Goal: Transaction & Acquisition: Purchase product/service

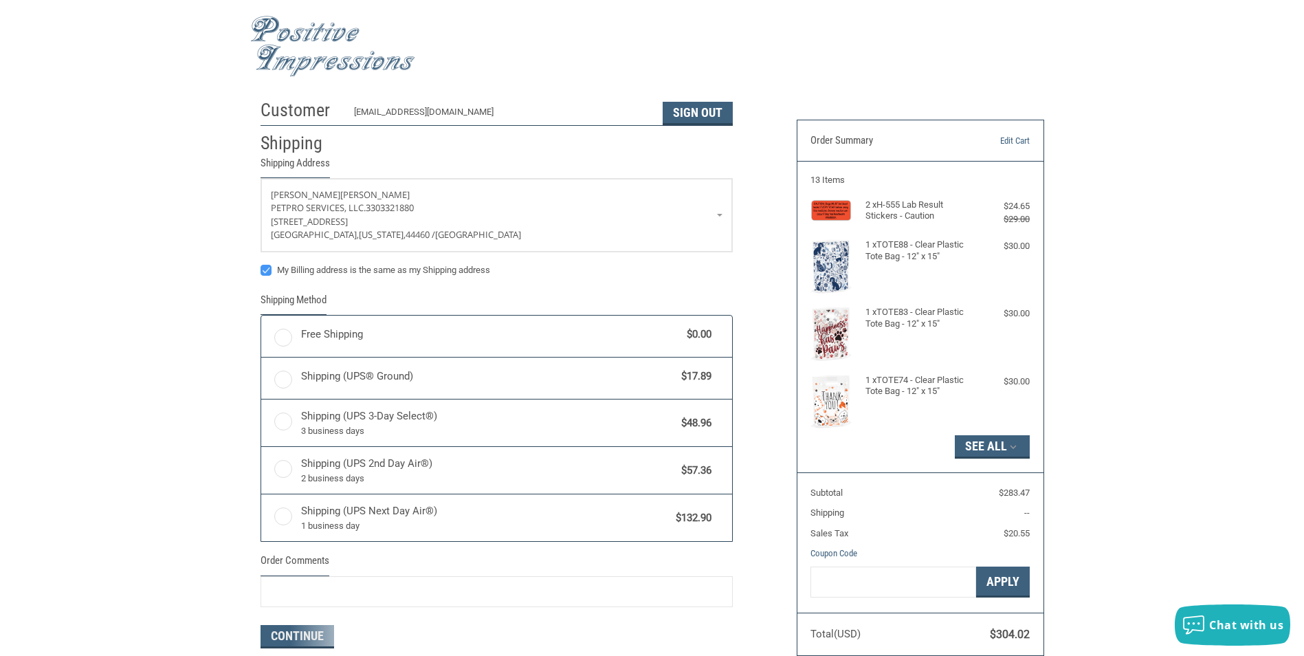
radio input "true"
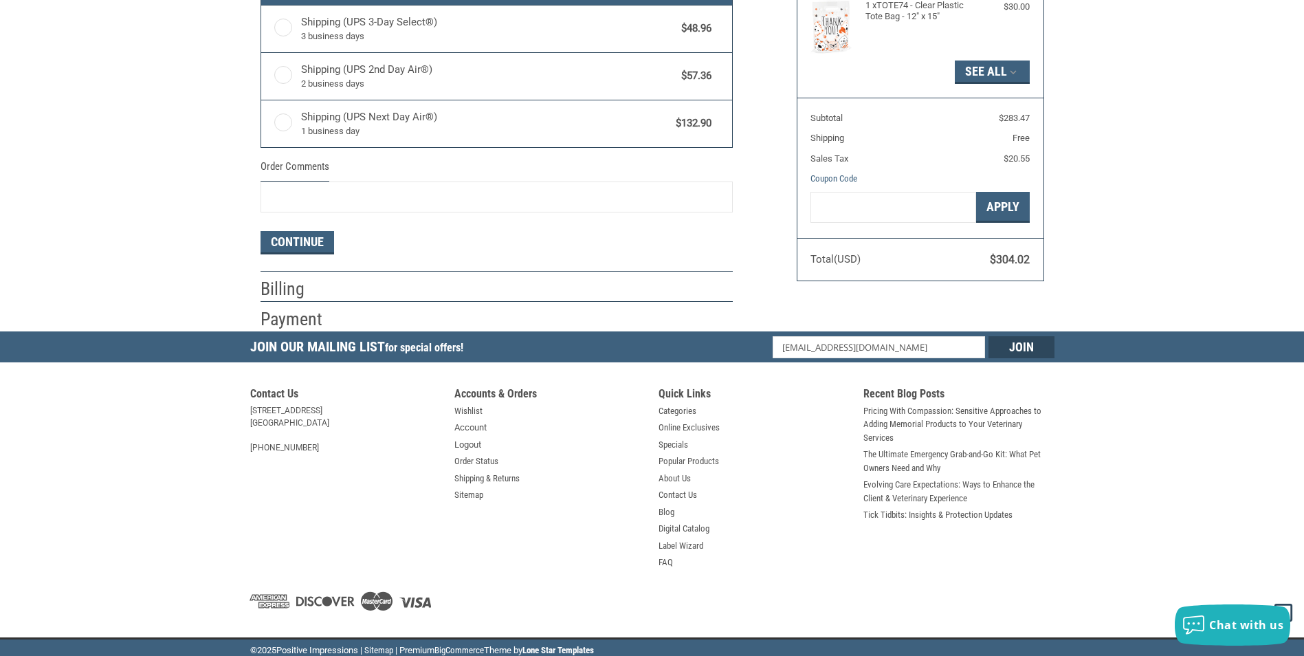
scroll to position [380, 0]
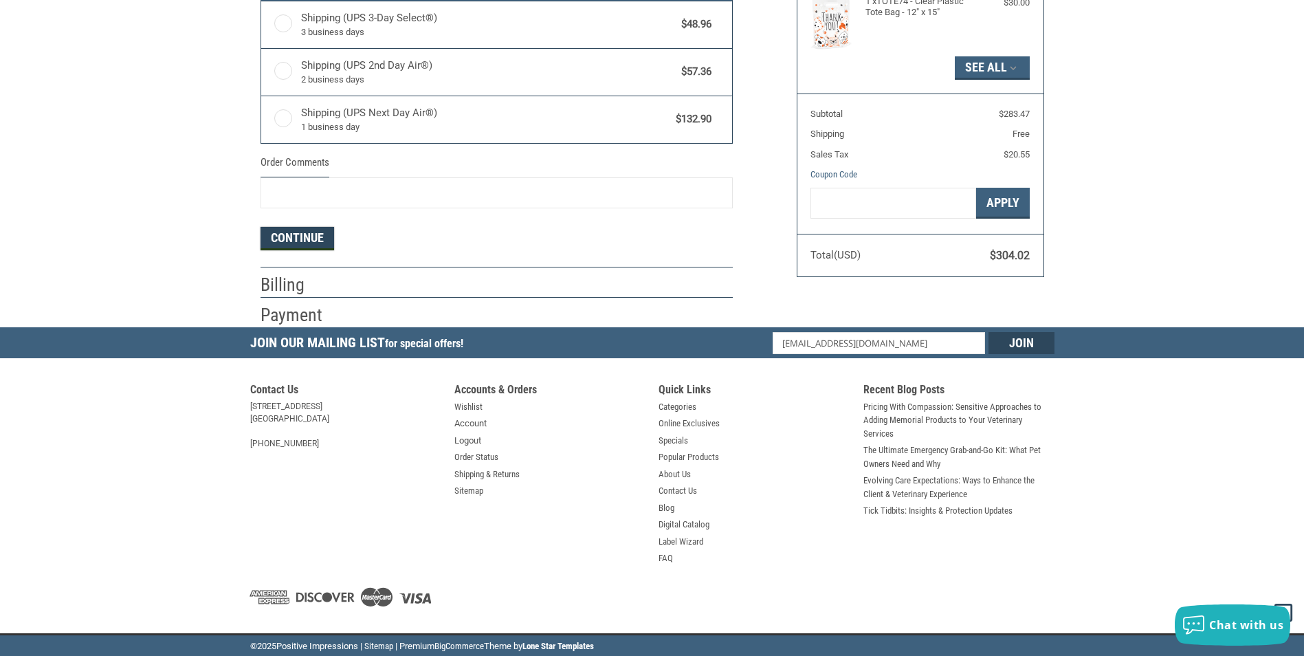
click at [298, 228] on button "Continue" at bounding box center [298, 238] width 74 height 23
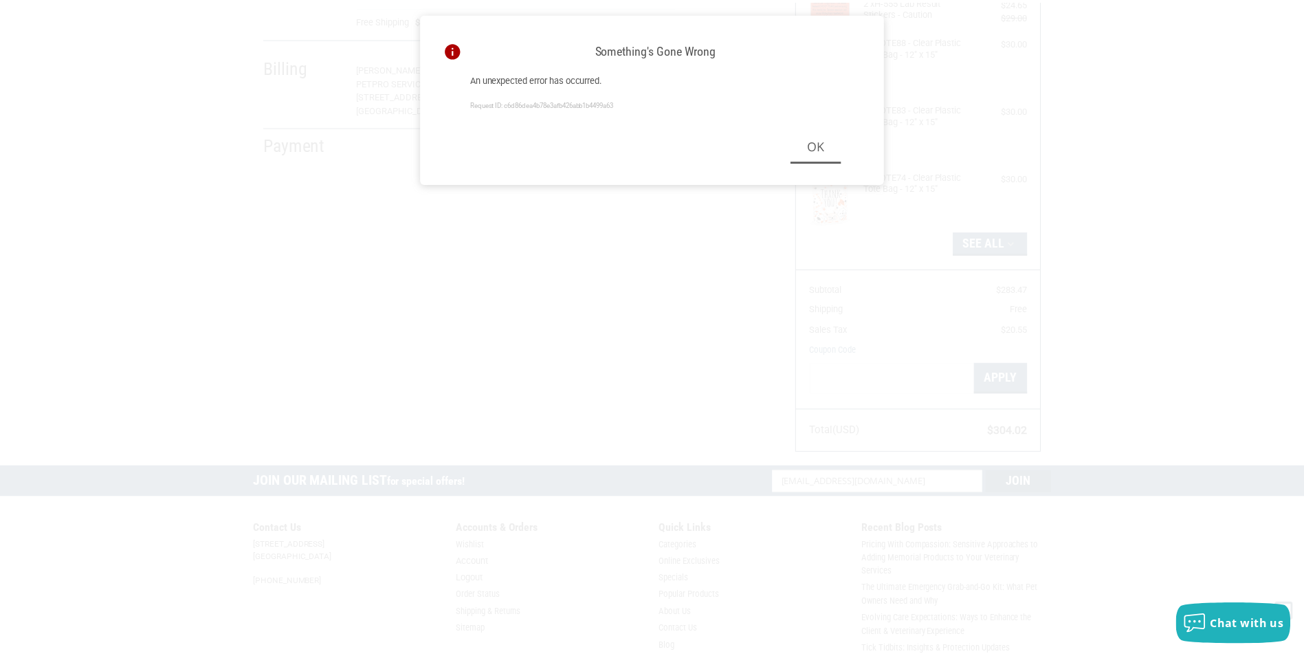
scroll to position [201, 0]
drag, startPoint x: 836, startPoint y: 155, endPoint x: 808, endPoint y: 160, distance: 28.1
click at [832, 156] on button "Ok" at bounding box center [822, 146] width 51 height 31
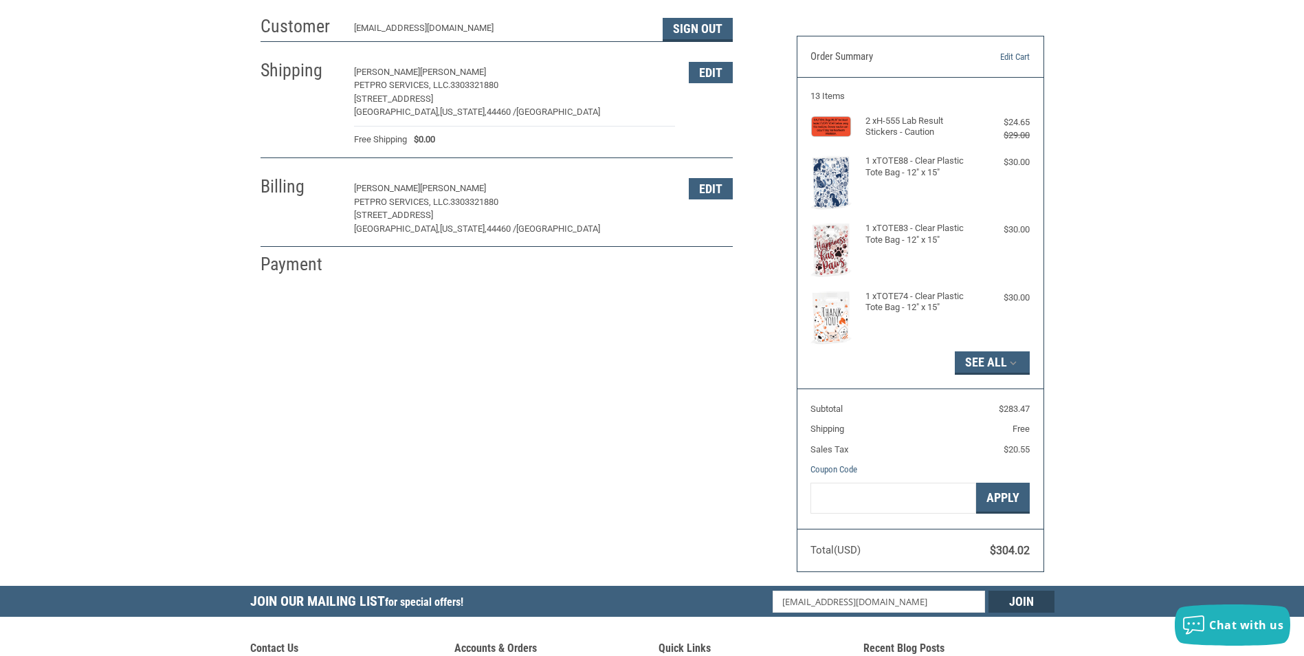
scroll to position [275, 0]
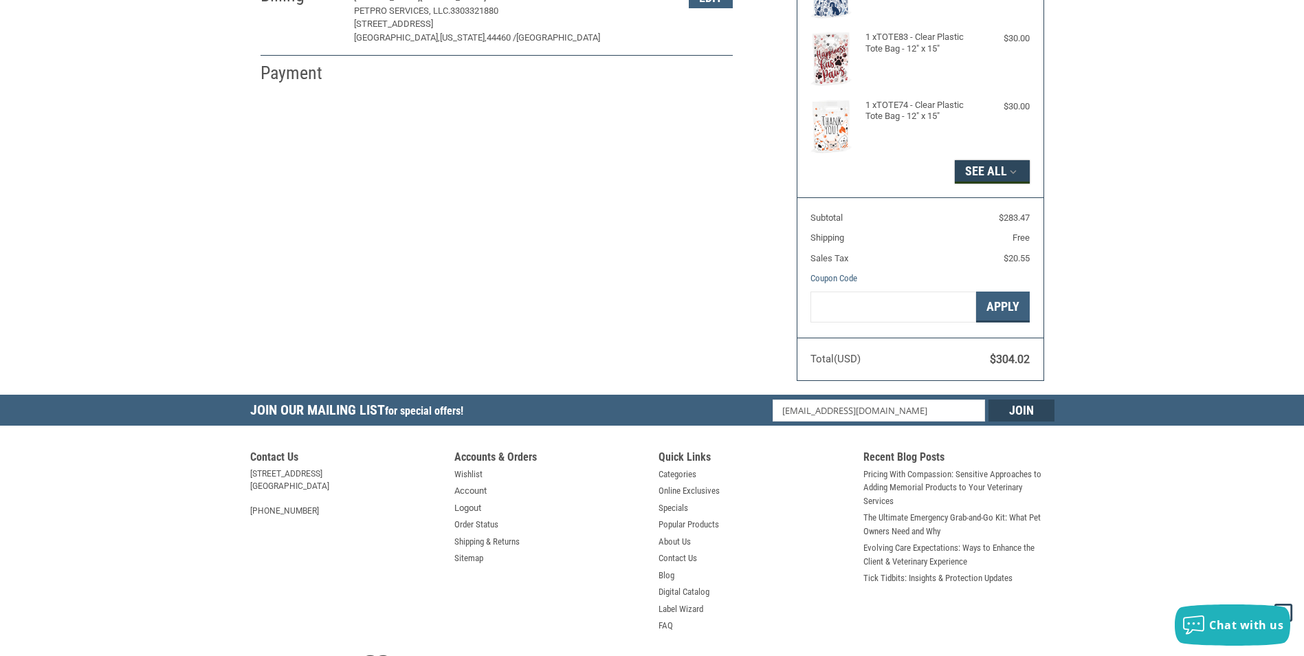
click at [1009, 171] on icon "button" at bounding box center [1013, 172] width 12 height 12
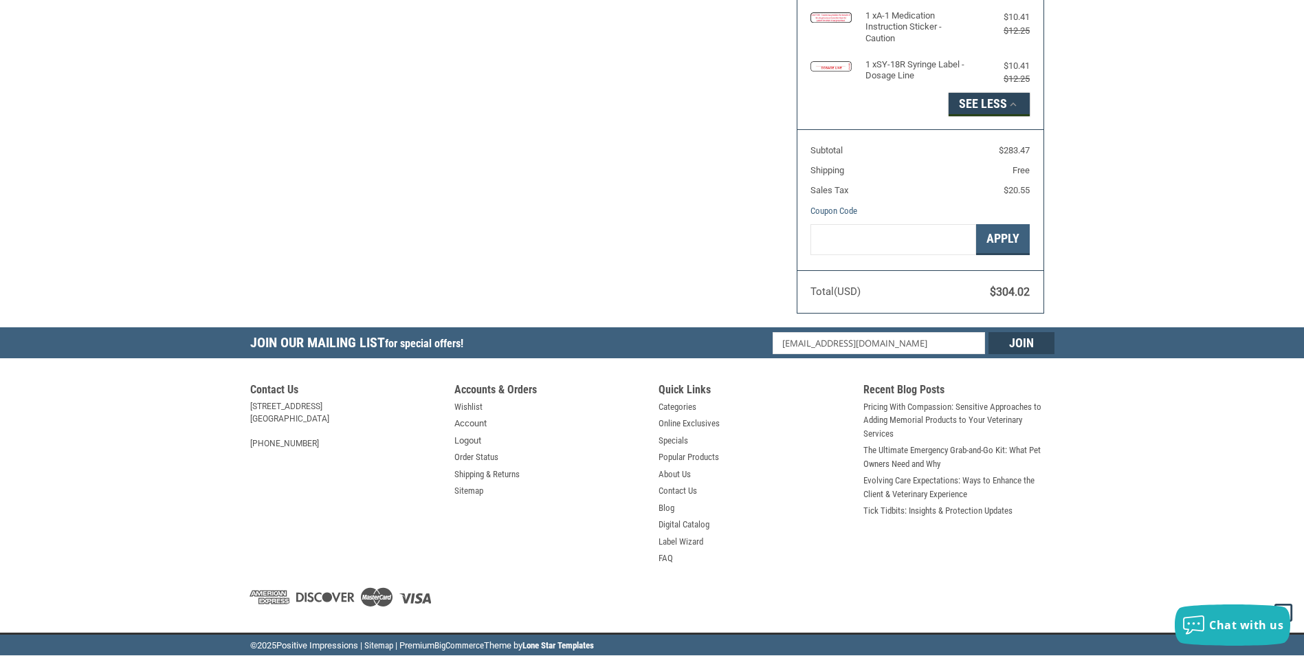
scroll to position [915, 0]
click at [991, 292] on span "$304.02" at bounding box center [1010, 291] width 40 height 13
click at [1006, 240] on button "Apply" at bounding box center [1003, 239] width 54 height 31
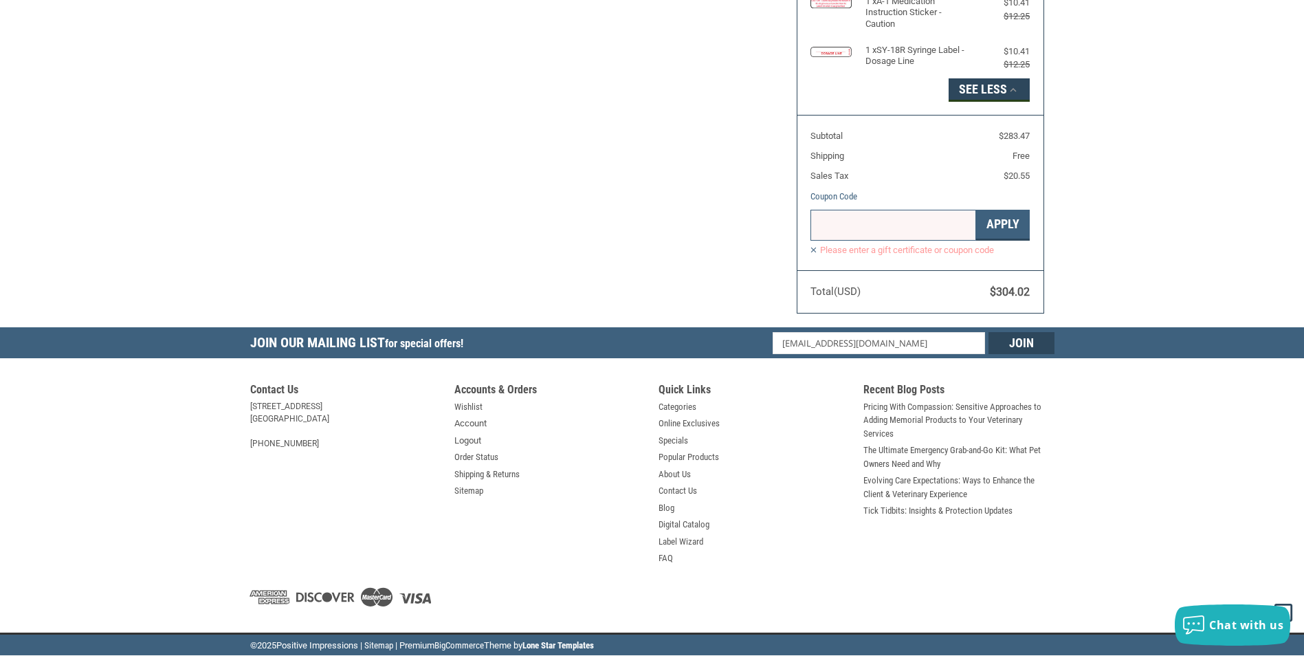
click at [811, 256] on label "Please enter a gift certificate or coupon code" at bounding box center [920, 250] width 219 height 12
click at [816, 256] on label "Please enter a gift certificate or coupon code" at bounding box center [920, 250] width 219 height 12
click at [812, 256] on label "Please enter a gift certificate or coupon code" at bounding box center [920, 250] width 219 height 12
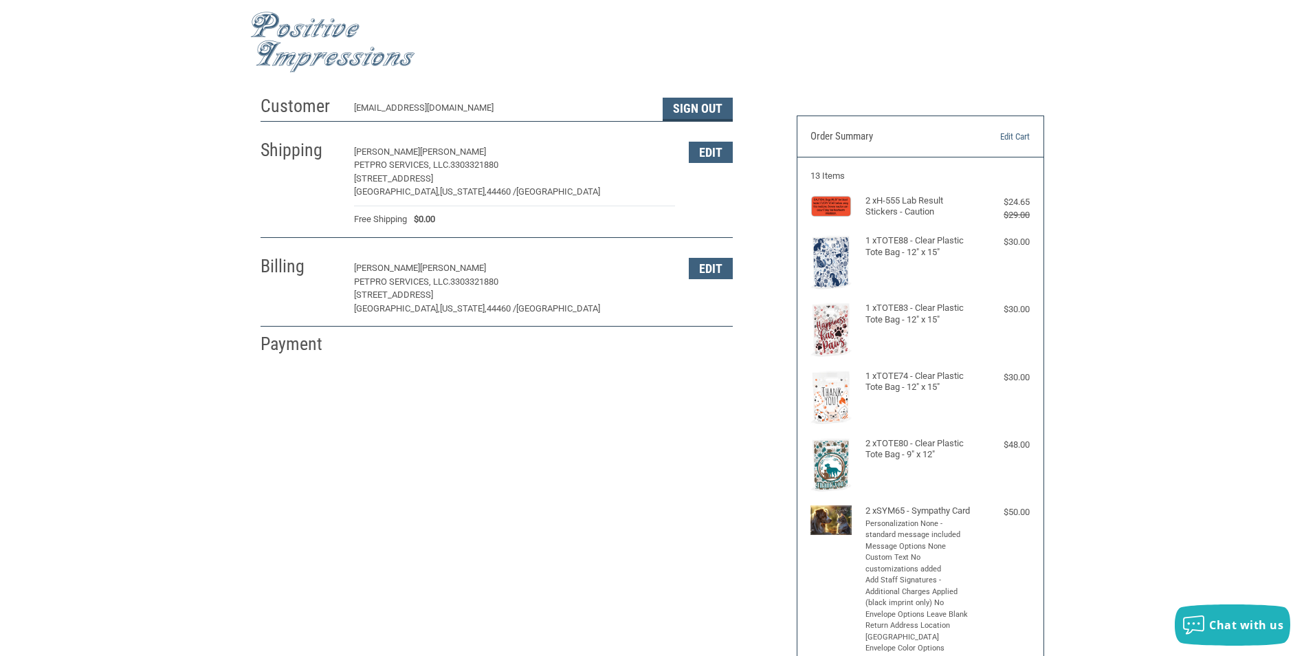
scroll to position [0, 0]
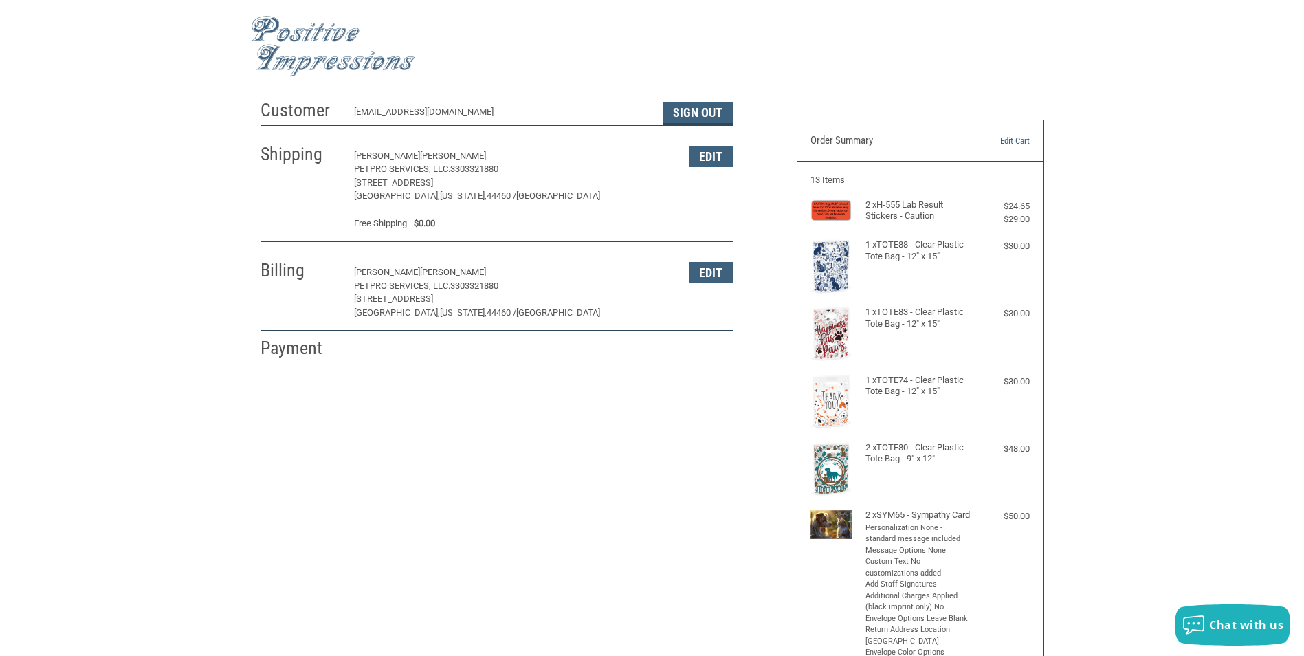
click at [633, 470] on div "Customer [EMAIL_ADDRESS][DOMAIN_NAME] Sign Out Shipping [PERSON_NAME] PETPRO SE…" at bounding box center [652, 663] width 805 height 1141
click at [624, 475] on div "Customer [EMAIL_ADDRESS][DOMAIN_NAME] Sign Out Shipping [PERSON_NAME] PETPRO SE…" at bounding box center [652, 663] width 805 height 1141
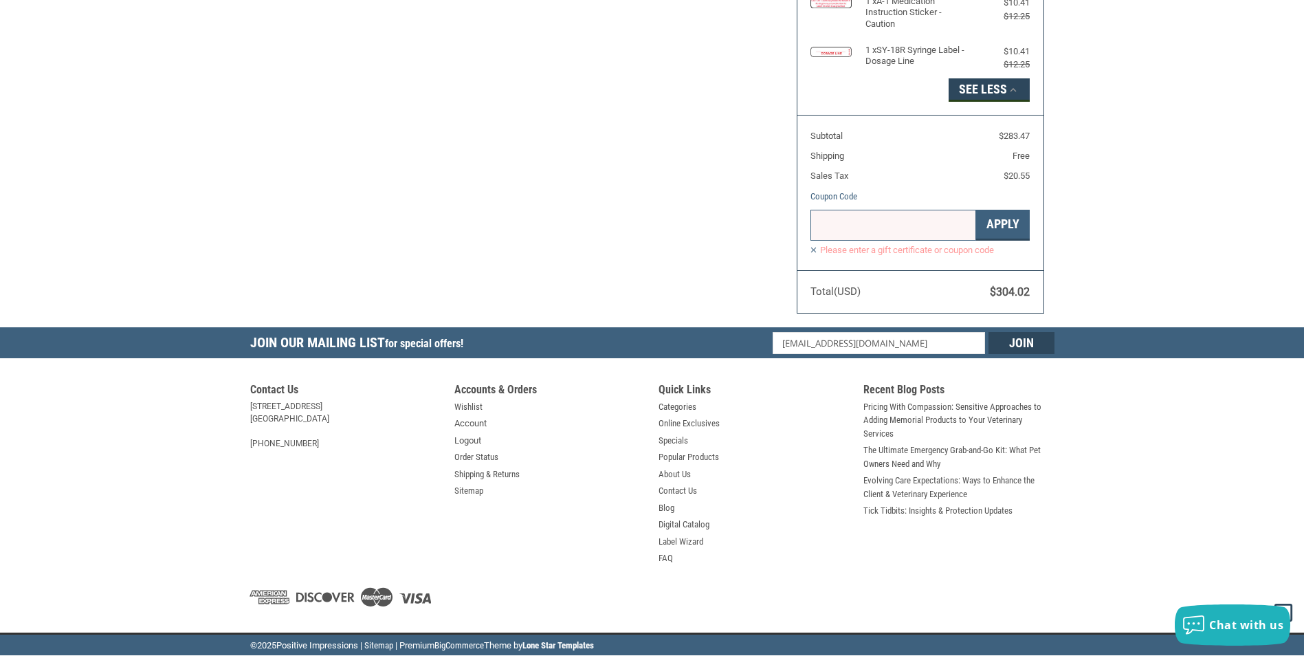
scroll to position [929, 0]
click at [848, 251] on label "Please enter a gift certificate or coupon code" at bounding box center [920, 250] width 219 height 12
click at [813, 249] on label "Please enter a gift certificate or coupon code" at bounding box center [920, 250] width 219 height 12
click at [818, 250] on label "Please enter a gift certificate or coupon code" at bounding box center [920, 250] width 219 height 12
click at [812, 250] on label "Please enter a gift certificate or coupon code" at bounding box center [920, 250] width 219 height 12
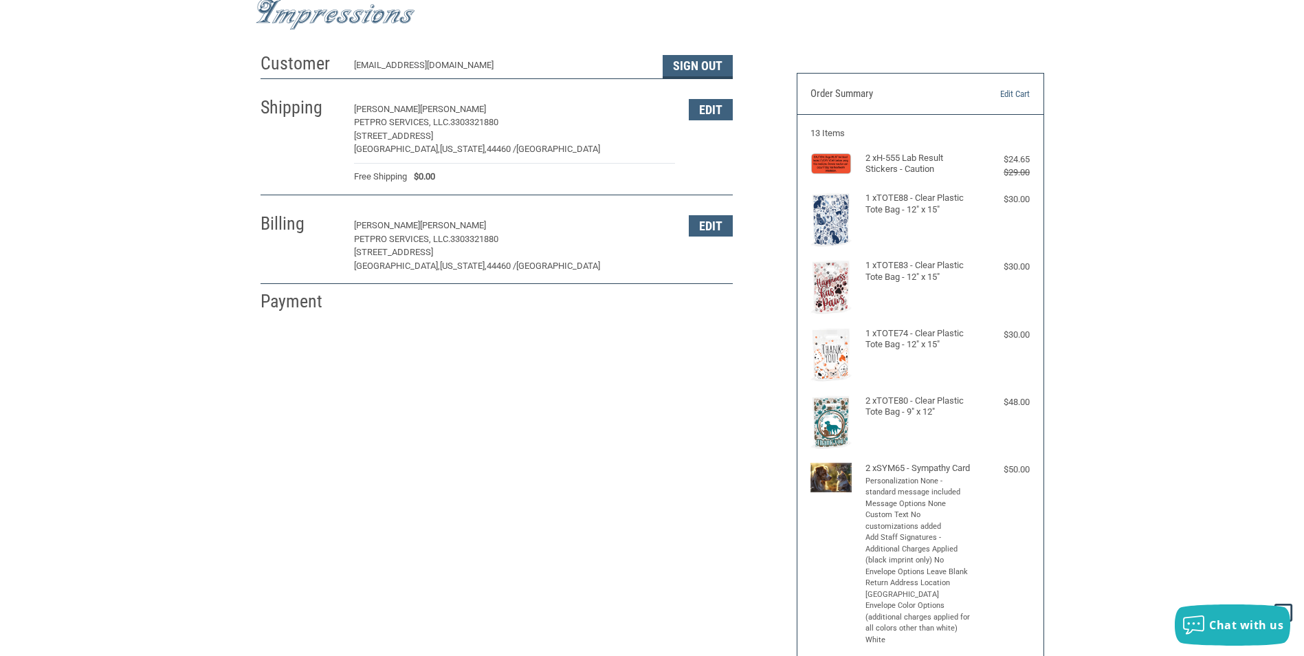
scroll to position [0, 0]
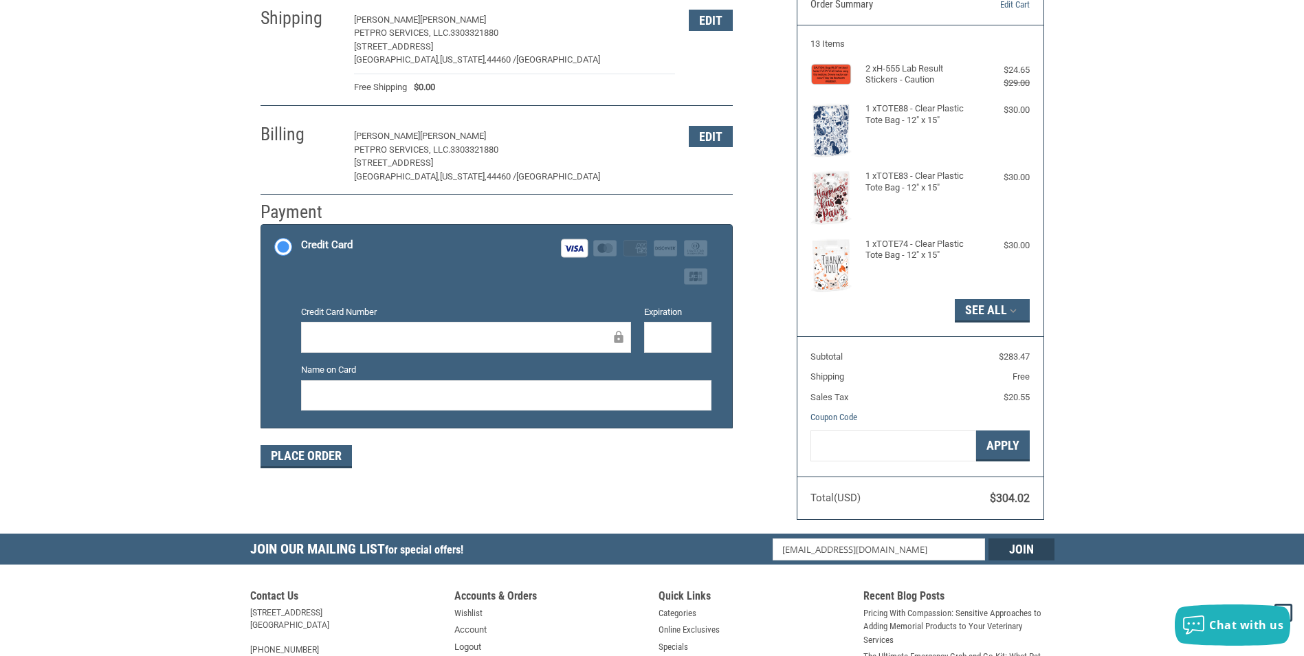
scroll to position [138, 0]
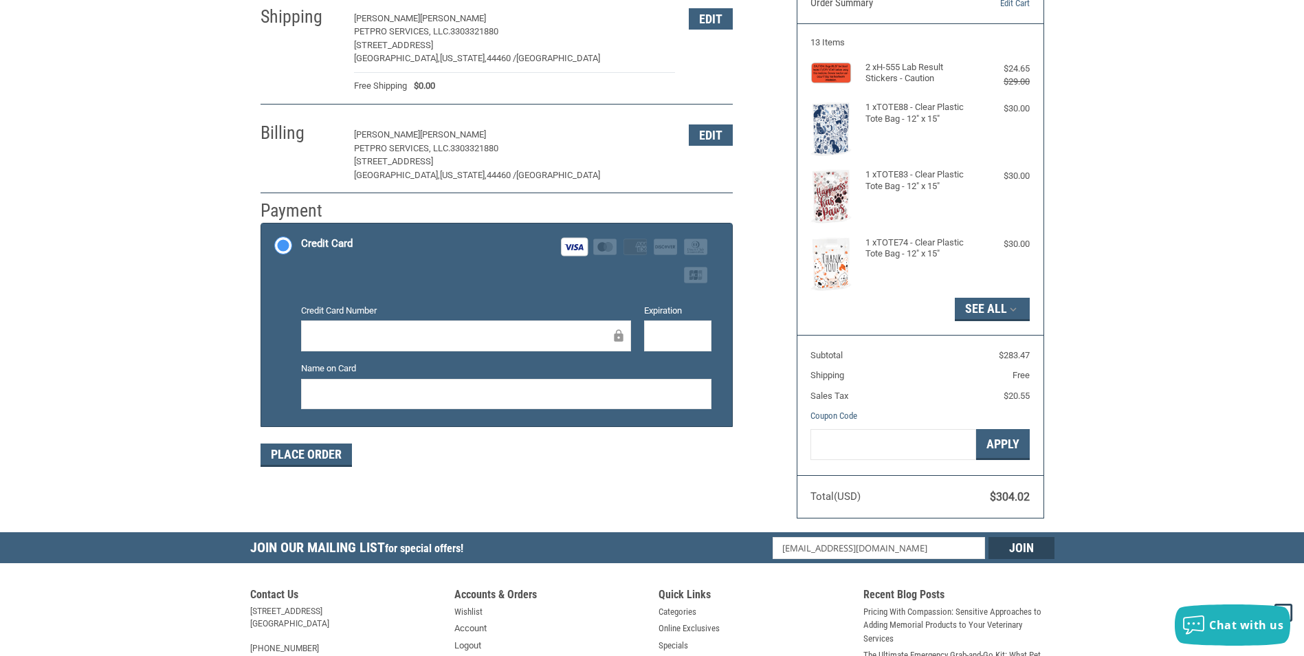
drag, startPoint x: 647, startPoint y: 337, endPoint x: 802, endPoint y: 387, distance: 163.3
click at [666, 350] on div at bounding box center [677, 335] width 67 height 31
click at [668, 327] on div at bounding box center [677, 335] width 67 height 31
click at [357, 384] on div at bounding box center [506, 394] width 411 height 31
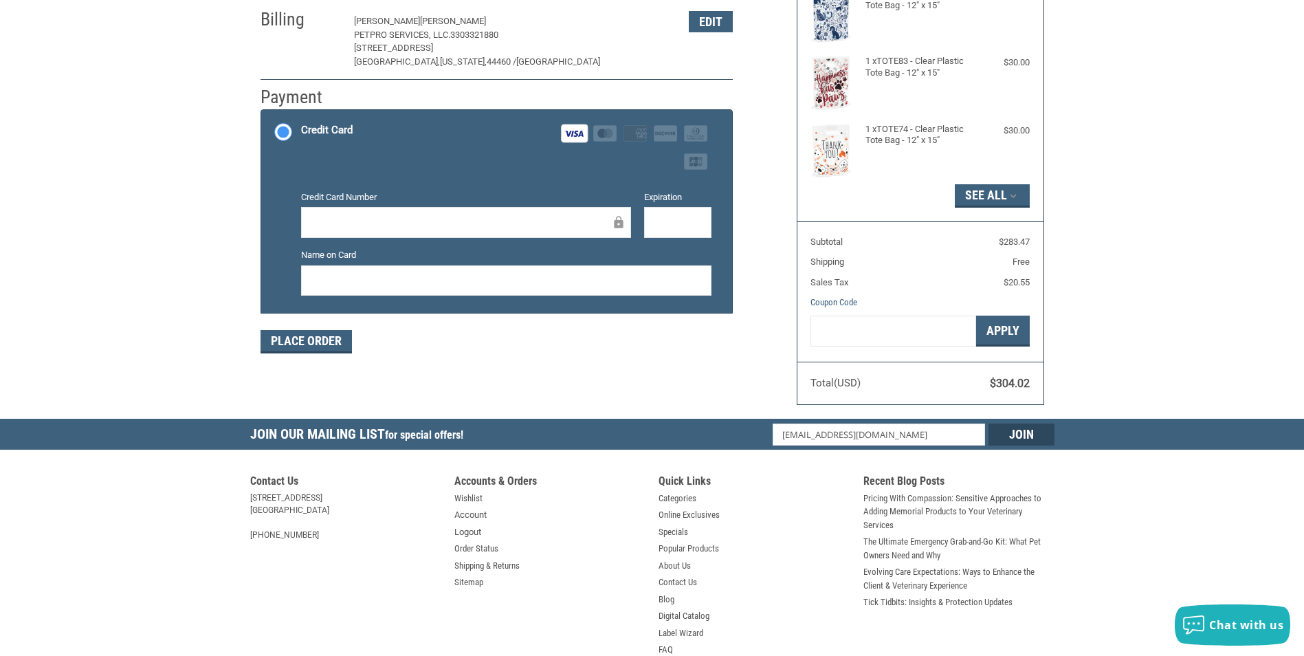
scroll to position [275, 0]
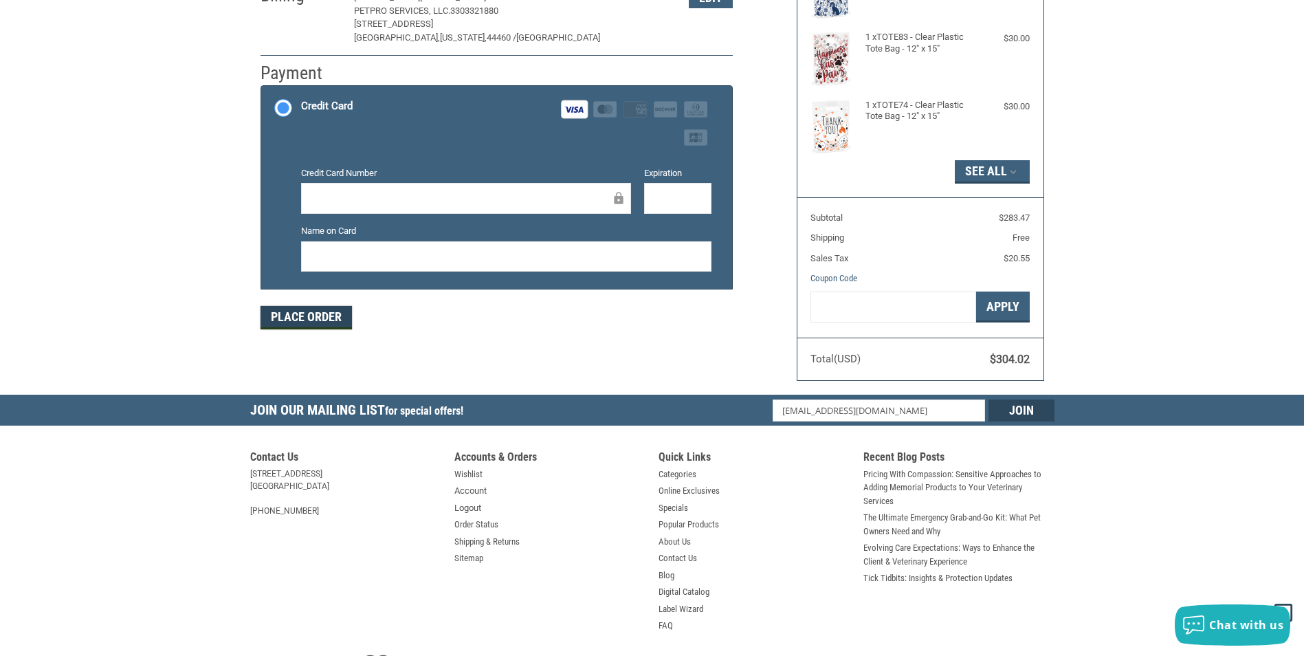
click at [323, 316] on button "Place Order" at bounding box center [306, 317] width 91 height 23
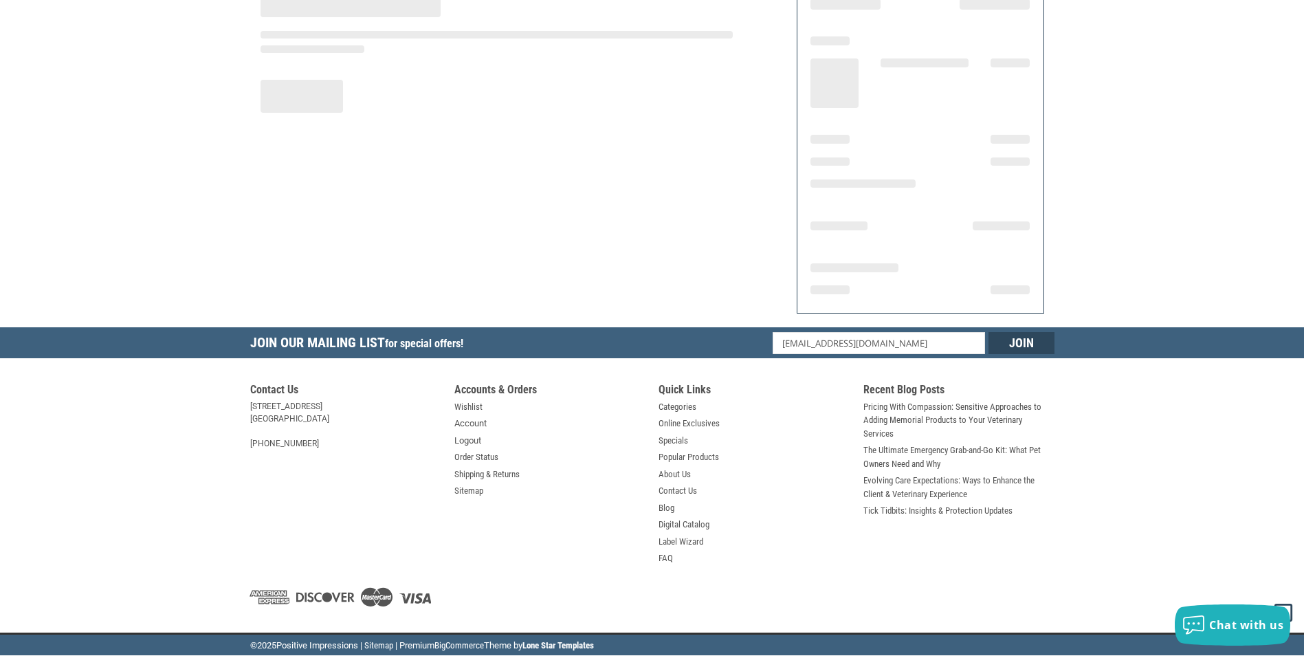
scroll to position [135, 0]
